Goal: Task Accomplishment & Management: Use online tool/utility

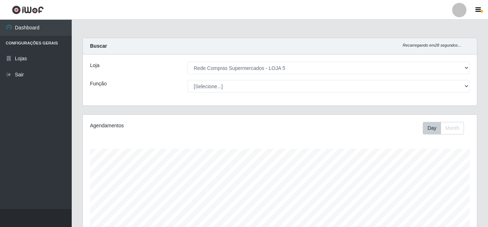
select select "397"
click at [49, 196] on ul "Dashboard Configurações Gerais Lojas Sair" at bounding box center [36, 114] width 72 height 189
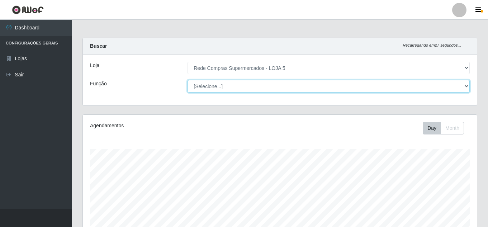
click at [231, 84] on select "[Selecione...] ASG ASG + ASG ++ Auxiliar de Estacionamento Auxiliar de Estacion…" at bounding box center [329, 86] width 282 height 13
click at [233, 86] on select "[Selecione...] ASG ASG + ASG ++ Auxiliar de Estacionamento Auxiliar de Estacion…" at bounding box center [329, 86] width 282 height 13
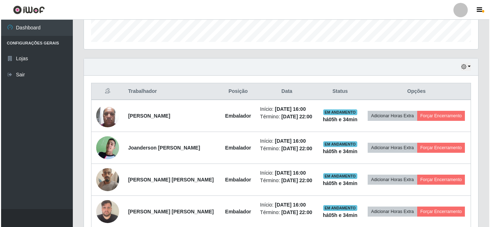
scroll to position [215, 0]
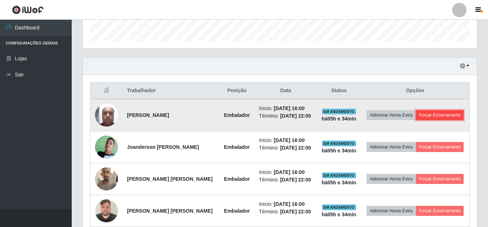
click at [444, 111] on button "Forçar Encerramento" at bounding box center [440, 115] width 48 height 10
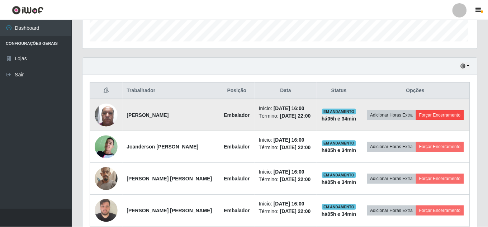
scroll to position [149, 391]
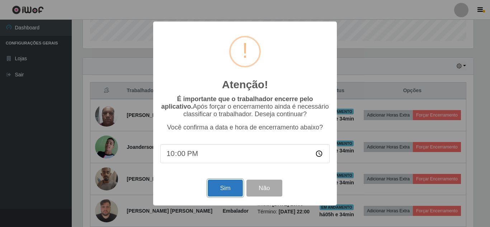
click at [225, 186] on button "Sim" at bounding box center [225, 188] width 35 height 17
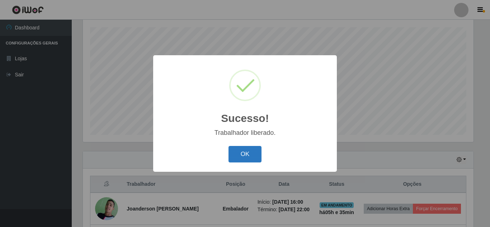
click at [241, 154] on button "OK" at bounding box center [244, 154] width 33 height 17
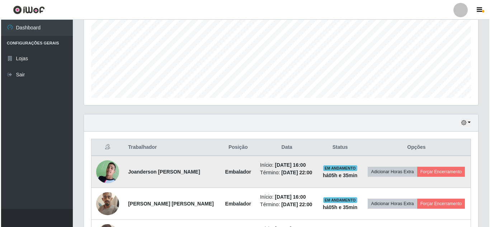
scroll to position [193, 0]
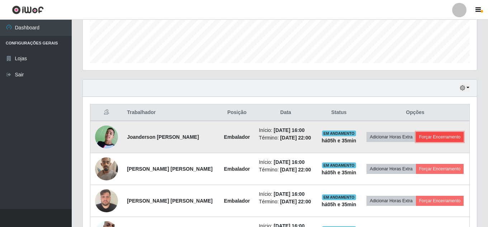
click at [433, 138] on button "Forçar Encerramento" at bounding box center [440, 137] width 48 height 10
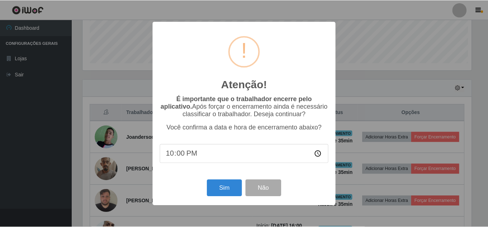
scroll to position [149, 391]
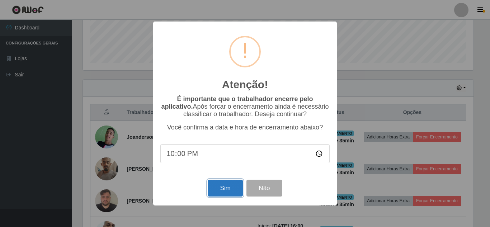
click at [228, 185] on button "Sim" at bounding box center [225, 188] width 35 height 17
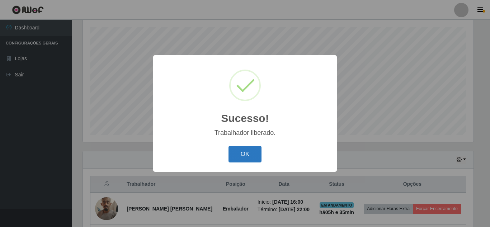
click at [253, 151] on button "OK" at bounding box center [244, 154] width 33 height 17
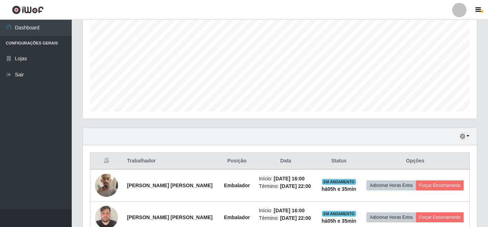
scroll to position [193, 0]
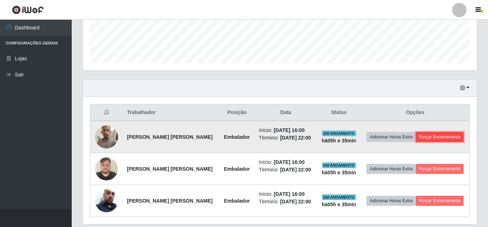
click at [437, 135] on button "Forçar Encerramento" at bounding box center [440, 137] width 48 height 10
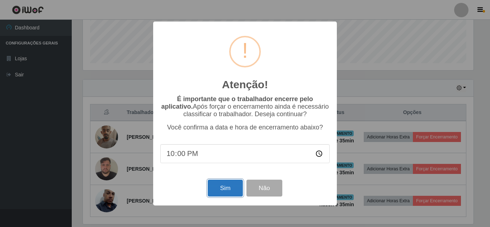
click at [221, 186] on button "Sim" at bounding box center [225, 188] width 35 height 17
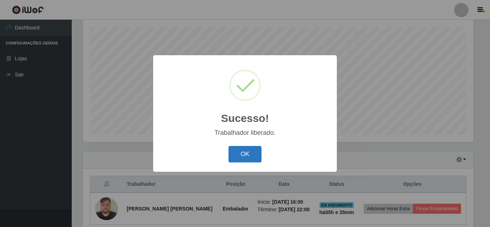
click at [252, 155] on button "OK" at bounding box center [244, 154] width 33 height 17
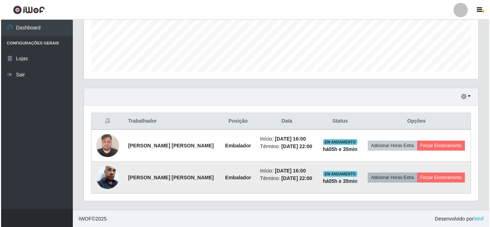
scroll to position [0, 0]
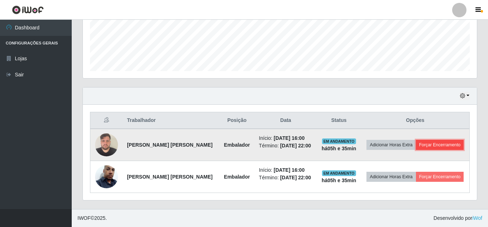
click at [449, 145] on button "Forçar Encerramento" at bounding box center [440, 145] width 48 height 10
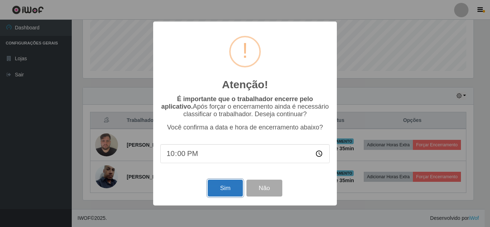
click at [236, 193] on button "Sim" at bounding box center [225, 188] width 35 height 17
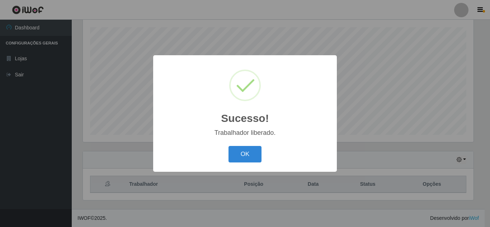
click at [255, 154] on button "OK" at bounding box center [244, 154] width 33 height 17
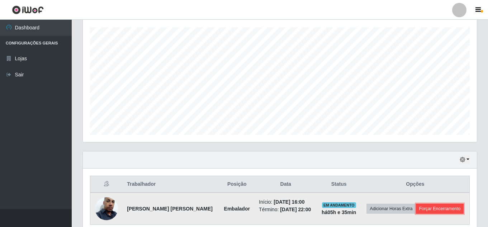
click at [428, 209] on button "Forçar Encerramento" at bounding box center [440, 209] width 48 height 10
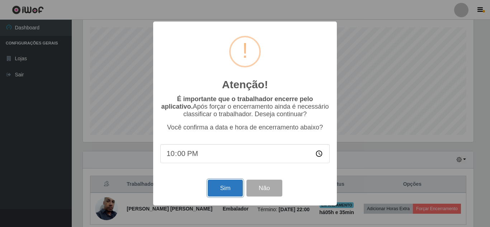
click at [222, 184] on button "Sim" at bounding box center [225, 188] width 35 height 17
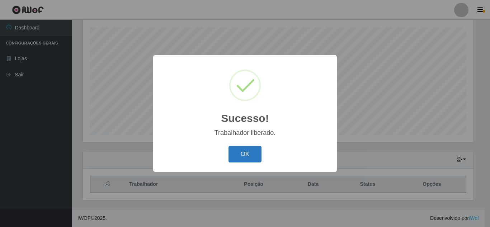
click at [238, 157] on button "OK" at bounding box center [244, 154] width 33 height 17
